Goal: Navigation & Orientation: Find specific page/section

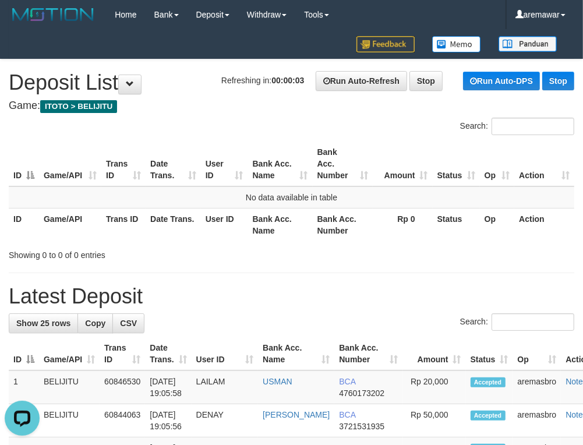
click at [172, 87] on h1 "Refreshing in: 00:00:03 Run Auto-Refresh Stop Run Auto-DPS Stop Deposit List" at bounding box center [291, 82] width 565 height 23
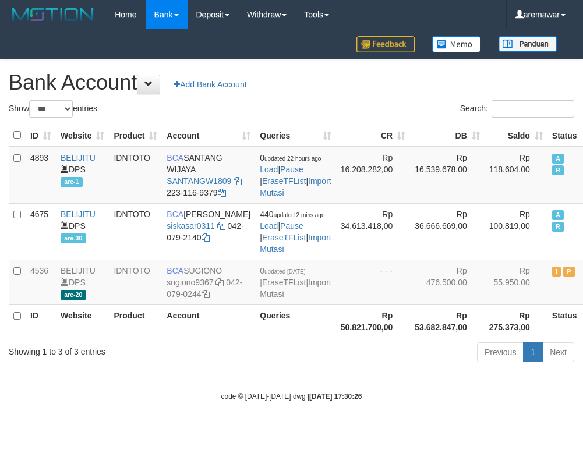
select select "***"
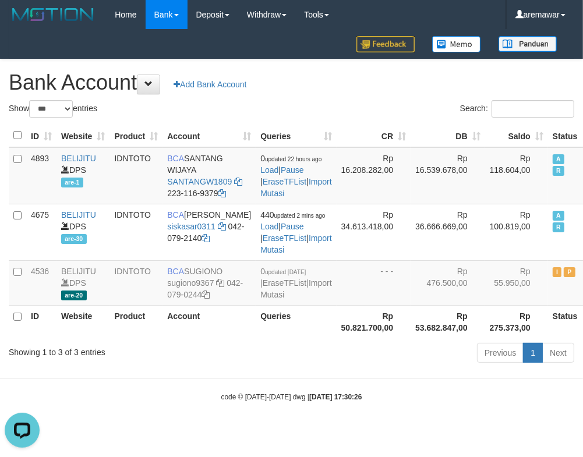
click at [340, 90] on h1 "Bank Account Add Bank Account" at bounding box center [291, 82] width 565 height 23
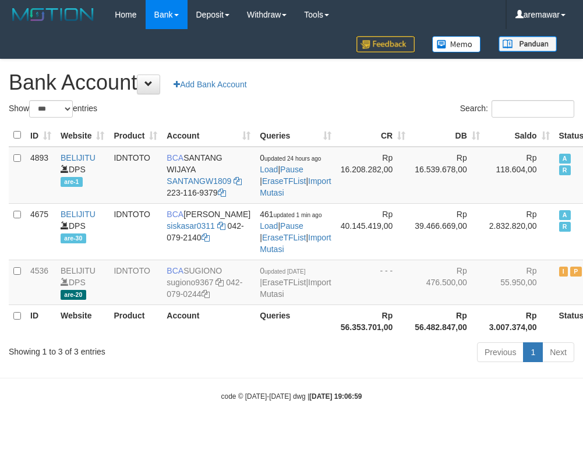
select select "***"
